Goal: Find specific fact

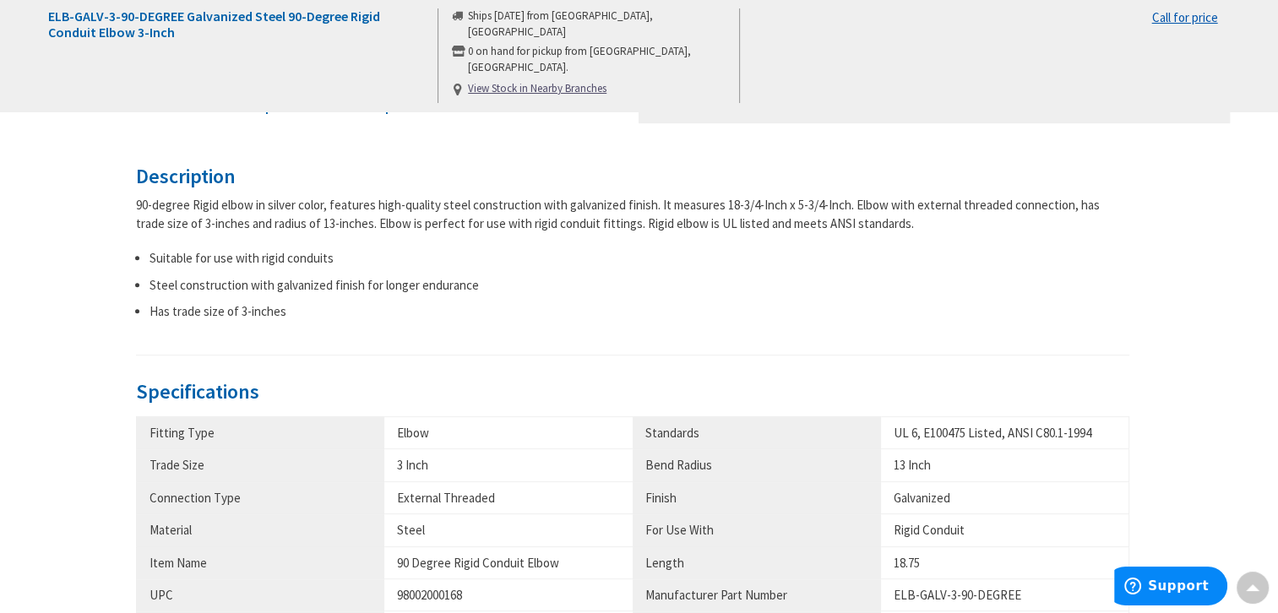
scroll to position [760, 0]
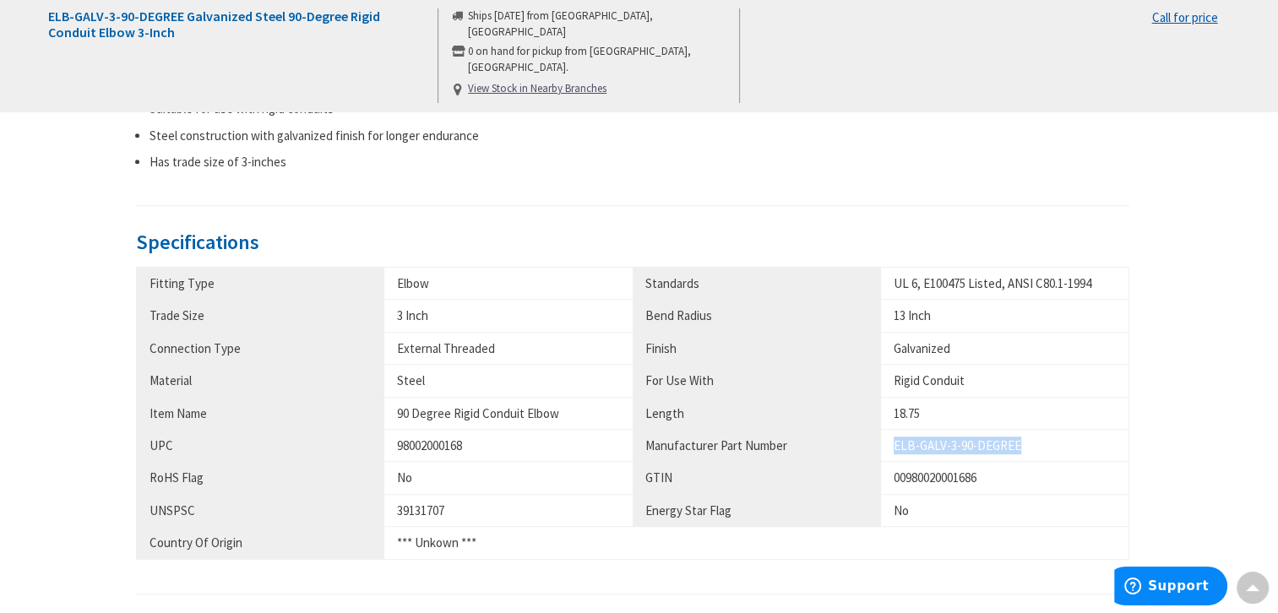
drag, startPoint x: 889, startPoint y: 442, endPoint x: 1057, endPoint y: 454, distance: 167.7
click at [1057, 454] on td "ELB-GALV-3-90-DEGREE" at bounding box center [1005, 446] width 248 height 32
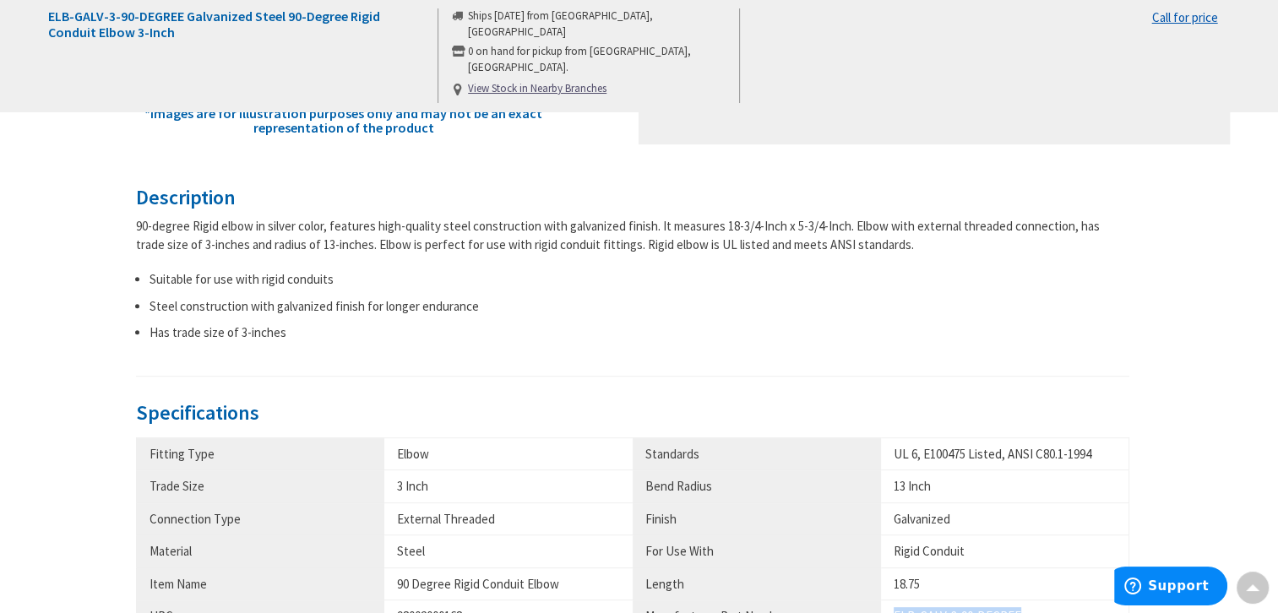
scroll to position [676, 0]
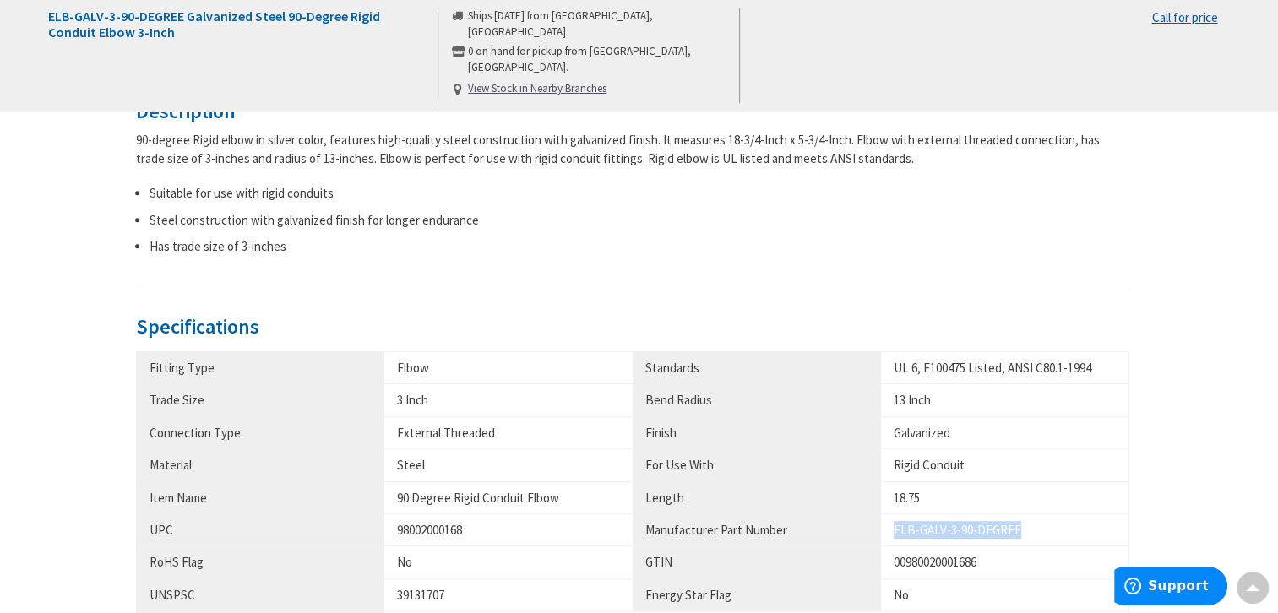
click at [957, 544] on td "ELB-GALV-3-90-DEGREE" at bounding box center [1005, 530] width 248 height 32
drag, startPoint x: 895, startPoint y: 525, endPoint x: 1037, endPoint y: 519, distance: 142.0
click at [1037, 519] on td "ELB-GALV-3-90-DEGREE" at bounding box center [1005, 530] width 248 height 32
copy div "ELB-GALV-3-90-DEGREE"
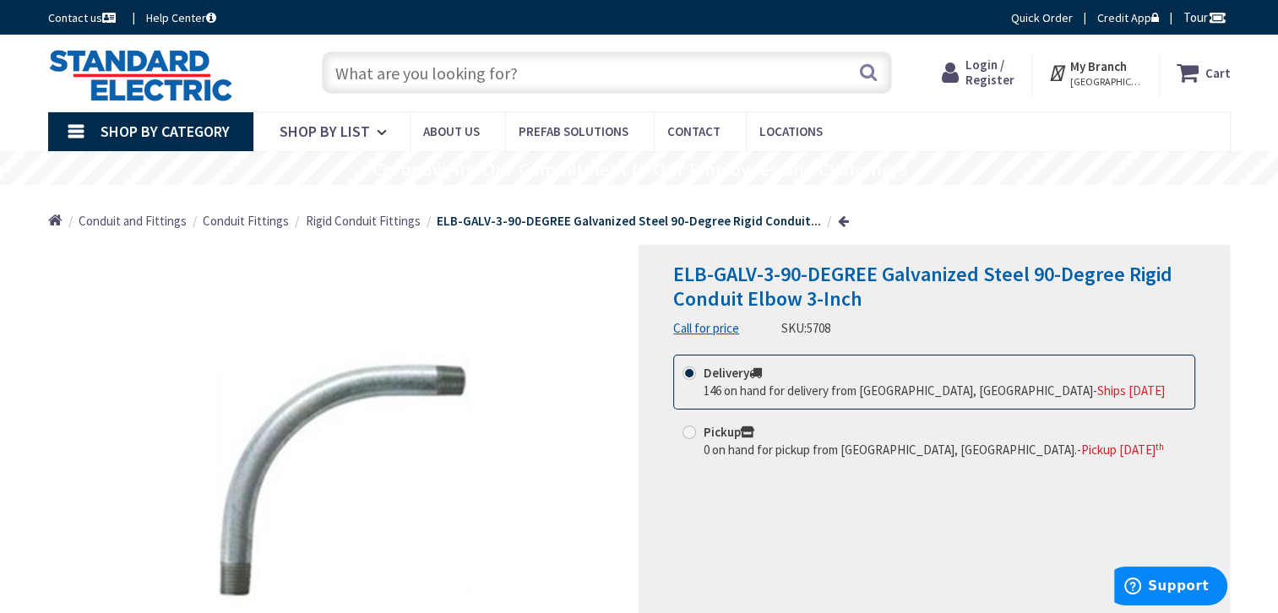
click at [241, 220] on span "Conduit Fittings" at bounding box center [246, 221] width 86 height 16
